Goal: Navigation & Orientation: Find specific page/section

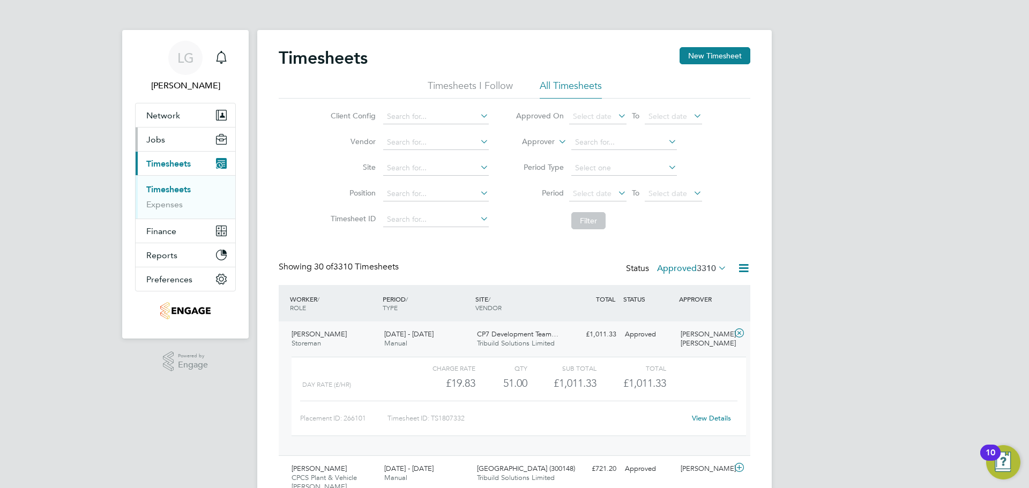
click at [158, 141] on span "Jobs" at bounding box center [155, 140] width 19 height 10
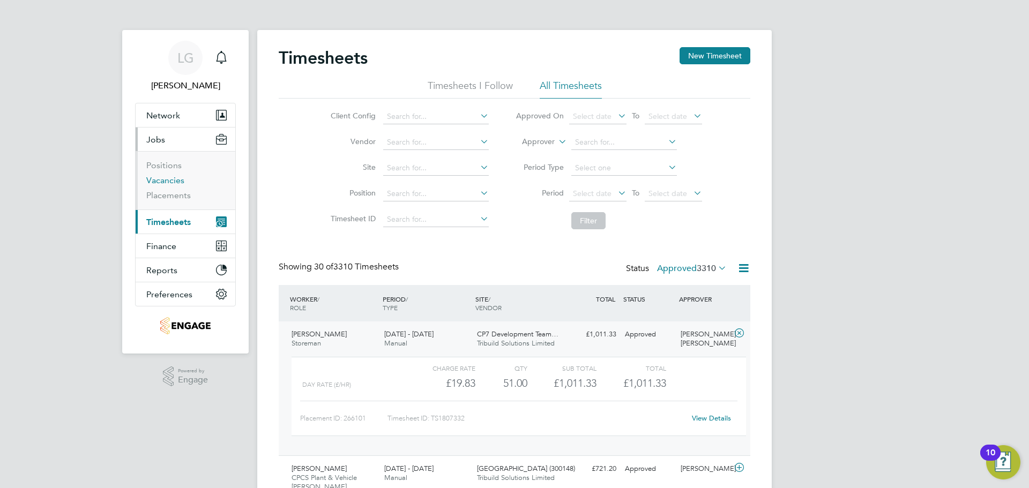
drag, startPoint x: 170, startPoint y: 181, endPoint x: 184, endPoint y: 182, distance: 13.4
click at [170, 181] on link "Vacancies" at bounding box center [165, 180] width 38 height 10
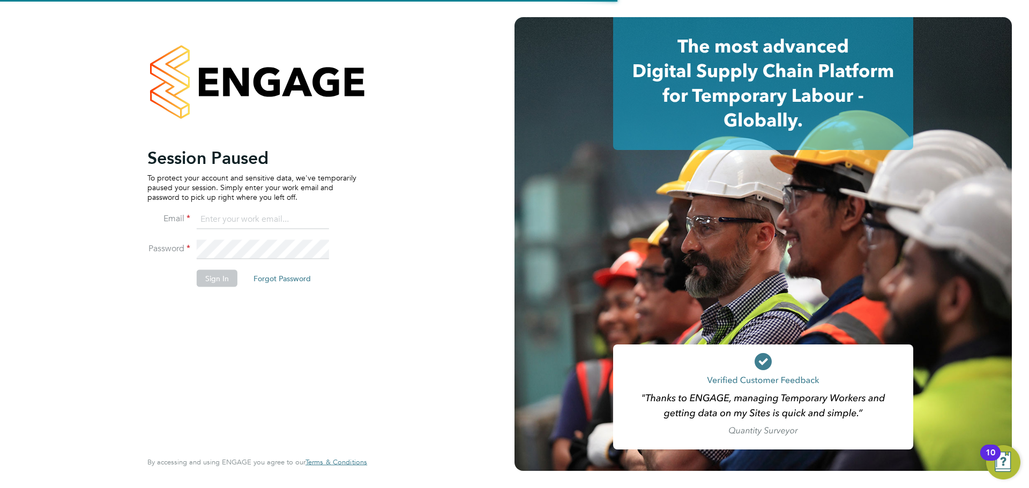
type input "[PERSON_NAME][EMAIL_ADDRESS][DOMAIN_NAME]"
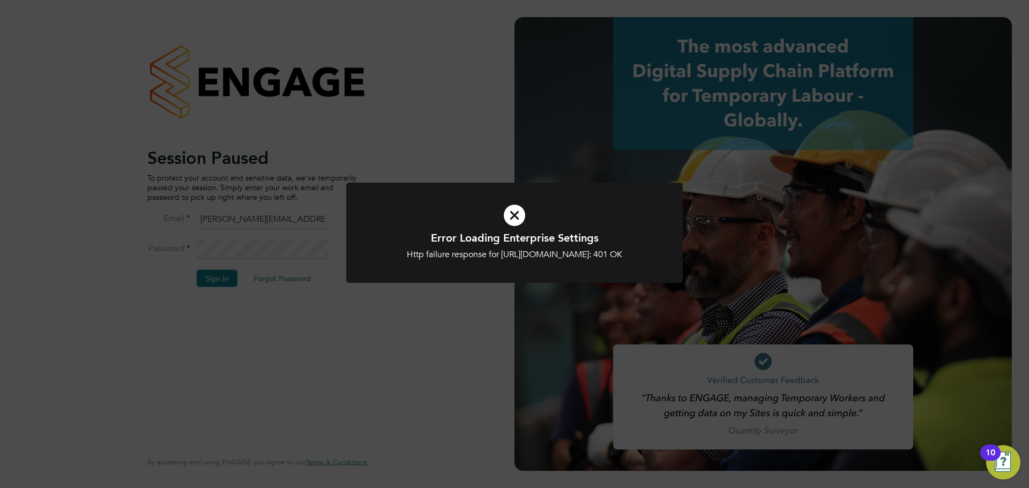
click at [394, 364] on div "Error Loading Enterprise Settings Http failure response for [URL][DOMAIN_NAME]:…" at bounding box center [514, 244] width 1029 height 488
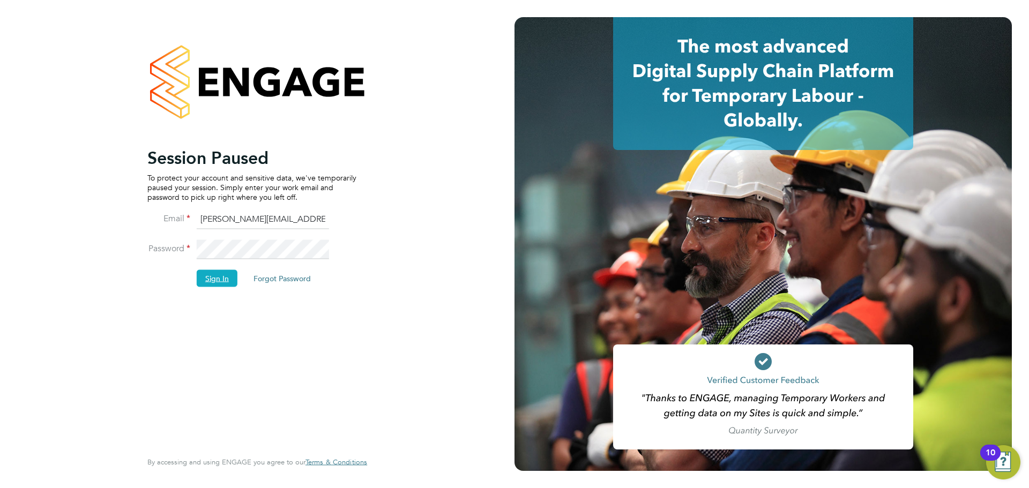
click at [220, 278] on button "Sign In" at bounding box center [217, 278] width 41 height 17
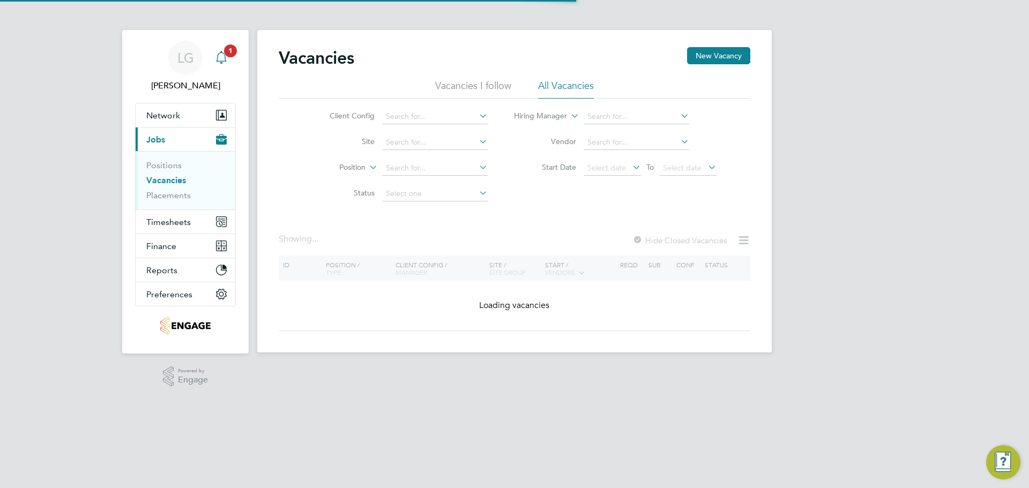
click at [226, 46] on span "1" at bounding box center [230, 50] width 13 height 13
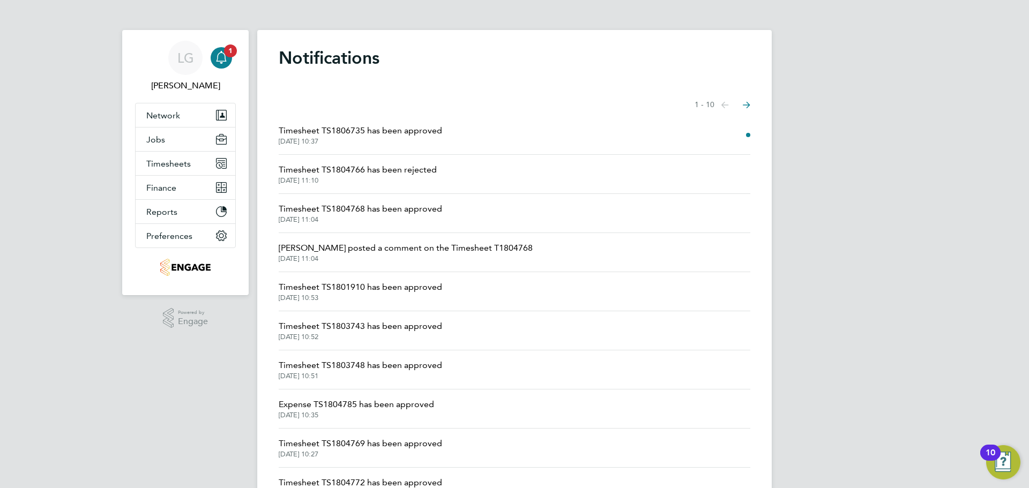
click at [411, 129] on span "Timesheet TS1806735 has been approved" at bounding box center [360, 130] width 163 height 13
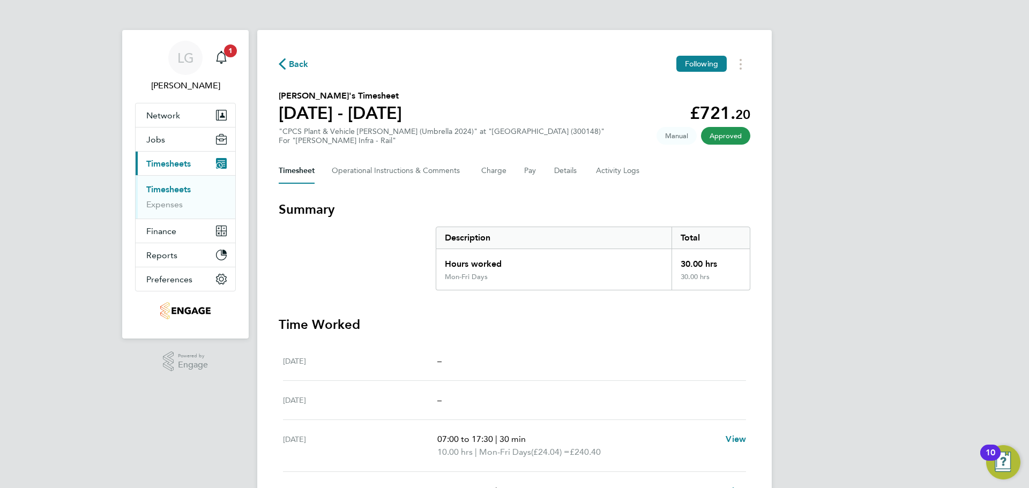
click at [173, 162] on span "Timesheets" at bounding box center [168, 164] width 44 height 10
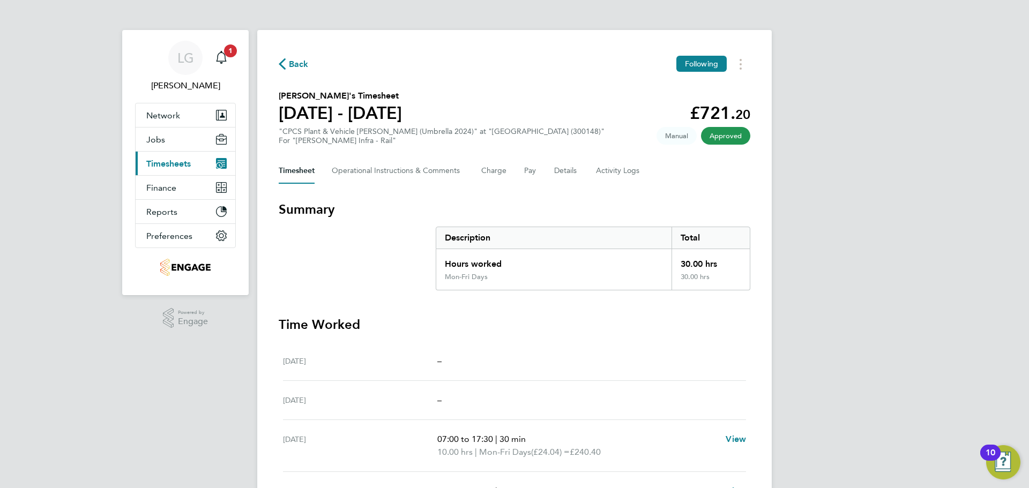
click at [173, 162] on span "Timesheets" at bounding box center [168, 164] width 44 height 10
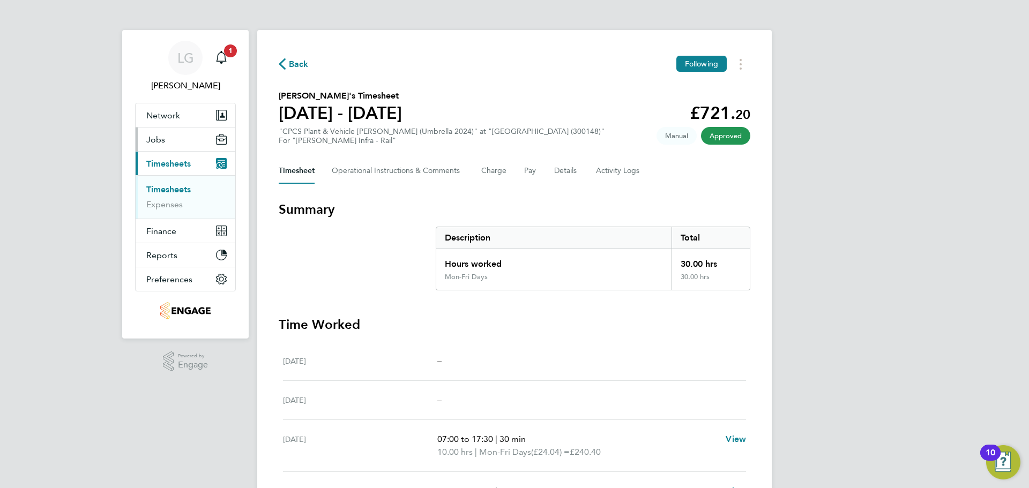
click at [165, 141] on button "Jobs" at bounding box center [186, 140] width 100 height 24
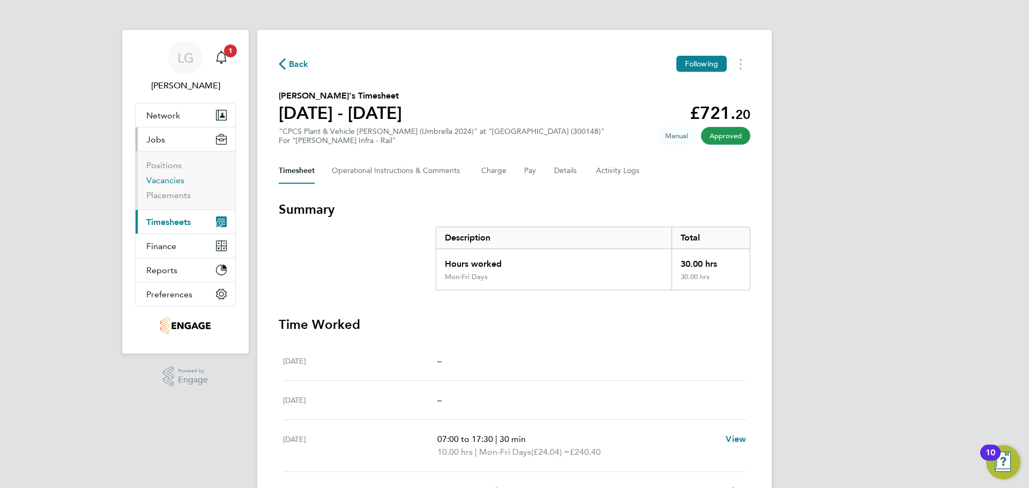
click at [176, 178] on link "Vacancies" at bounding box center [165, 180] width 38 height 10
